Goal: Transaction & Acquisition: Purchase product/service

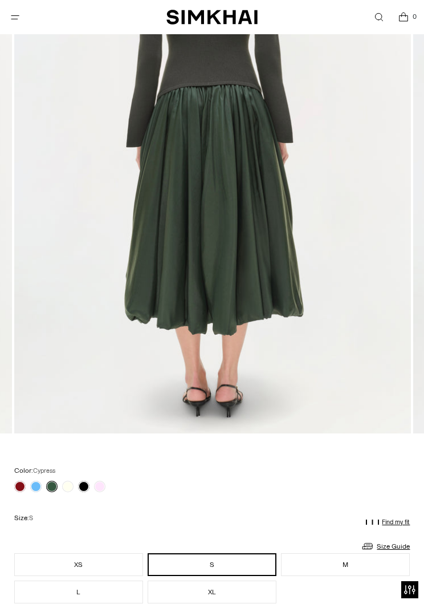
scroll to position [355, 0]
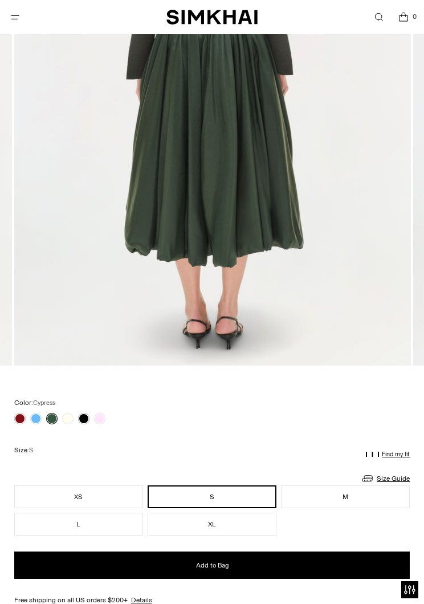
click at [71, 416] on link at bounding box center [67, 418] width 11 height 11
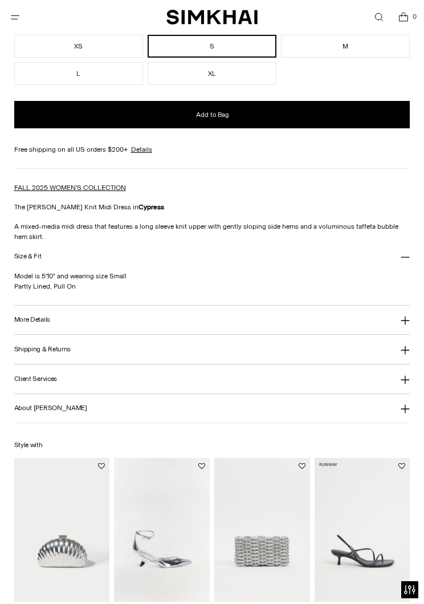
click at [16, 16] on icon "Open menu modal" at bounding box center [15, 17] width 12 height 9
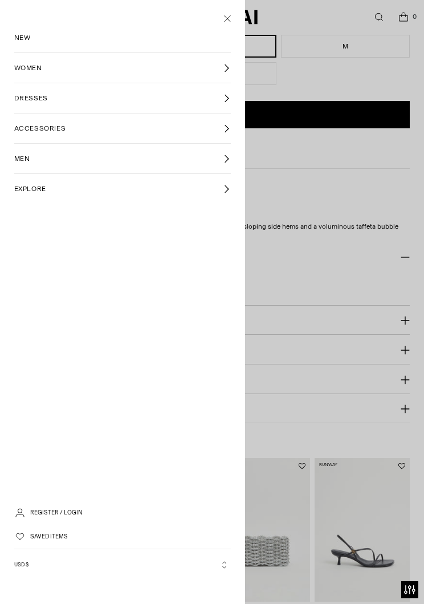
click at [185, 63] on link "WOMEN" at bounding box center [122, 68] width 217 height 30
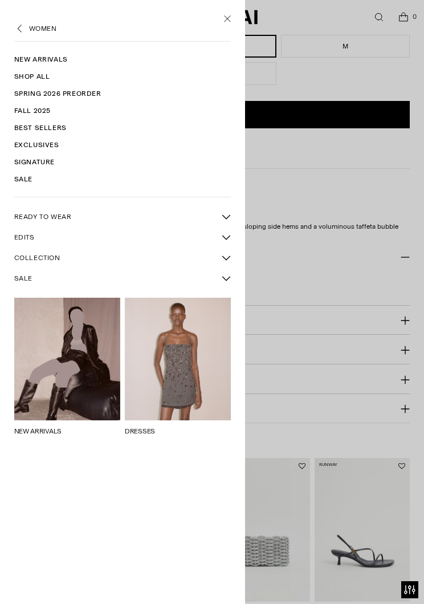
click at [154, 75] on link "Shop All" at bounding box center [122, 76] width 217 height 17
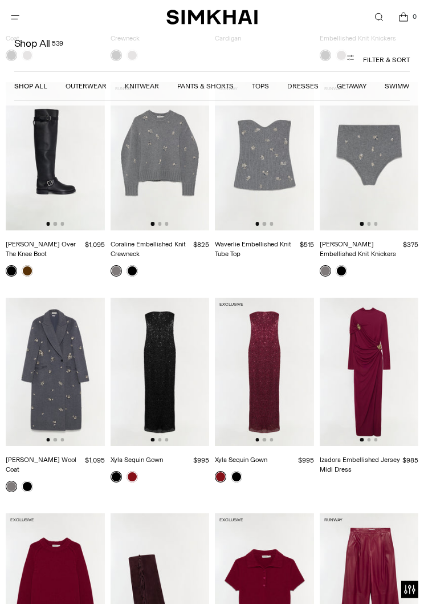
scroll to position [3025, 0]
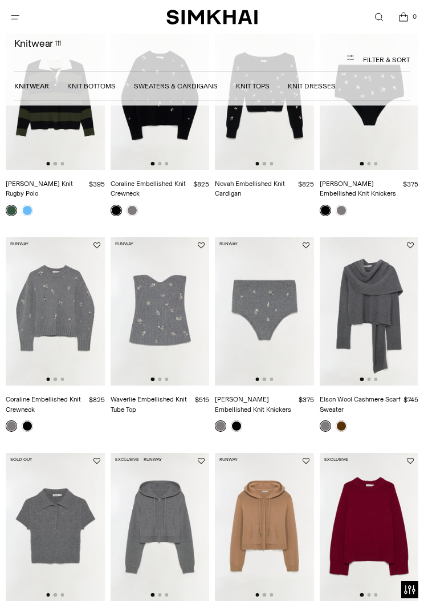
scroll to position [791, 0]
